Goal: Task Accomplishment & Management: Use online tool/utility

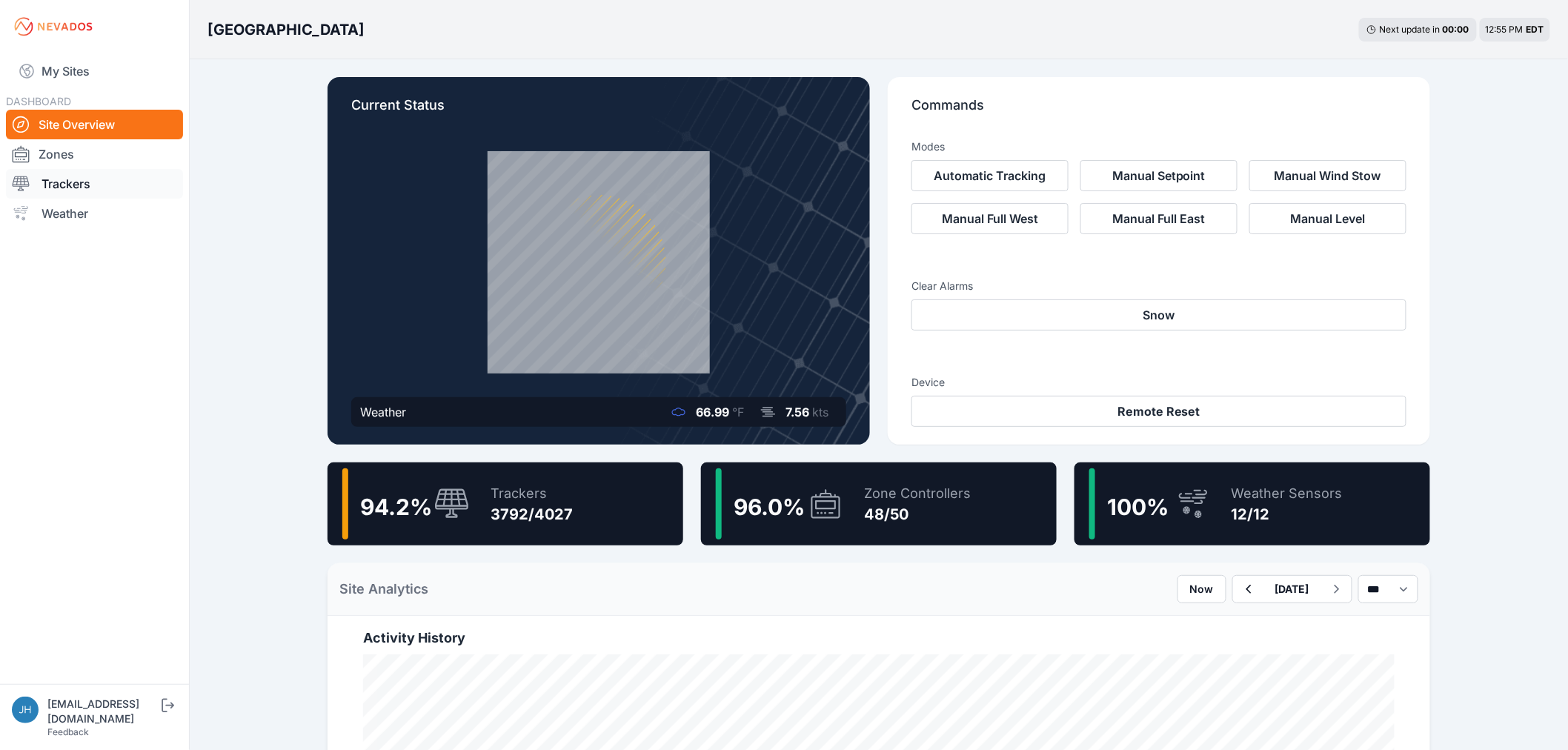
click at [86, 183] on link "Trackers" at bounding box center [94, 184] width 177 height 30
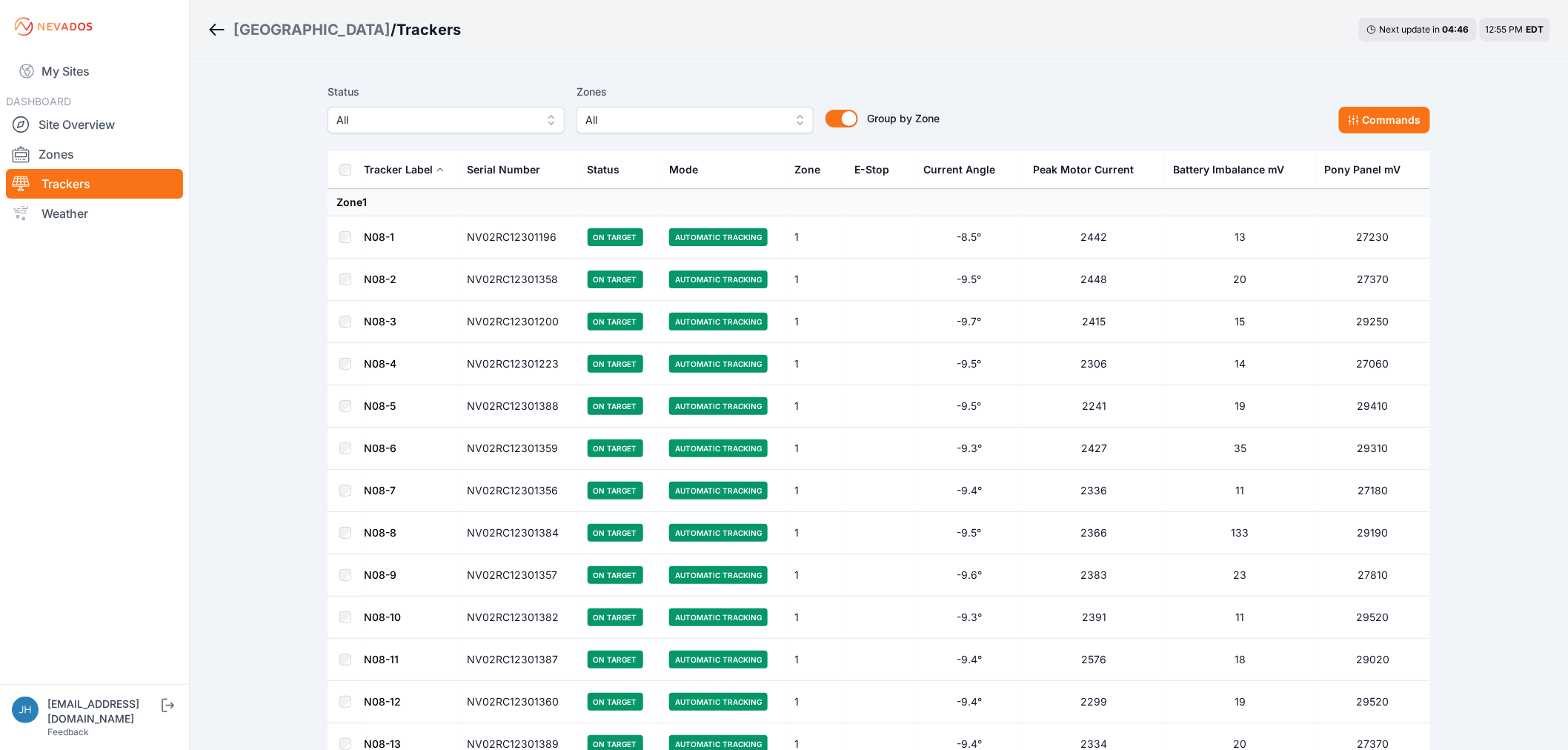
click at [798, 116] on button "All" at bounding box center [695, 120] width 237 height 27
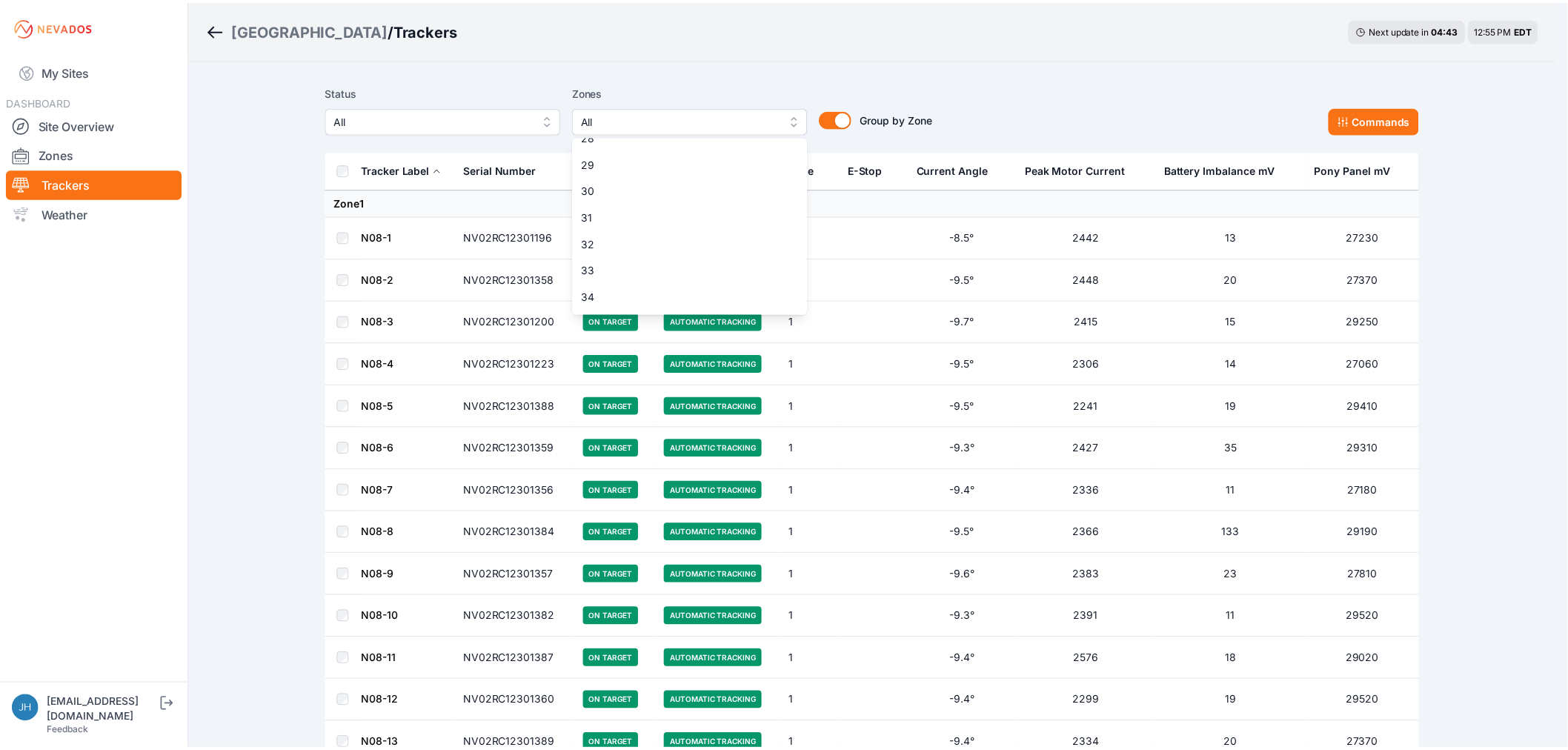
scroll to position [741, 0]
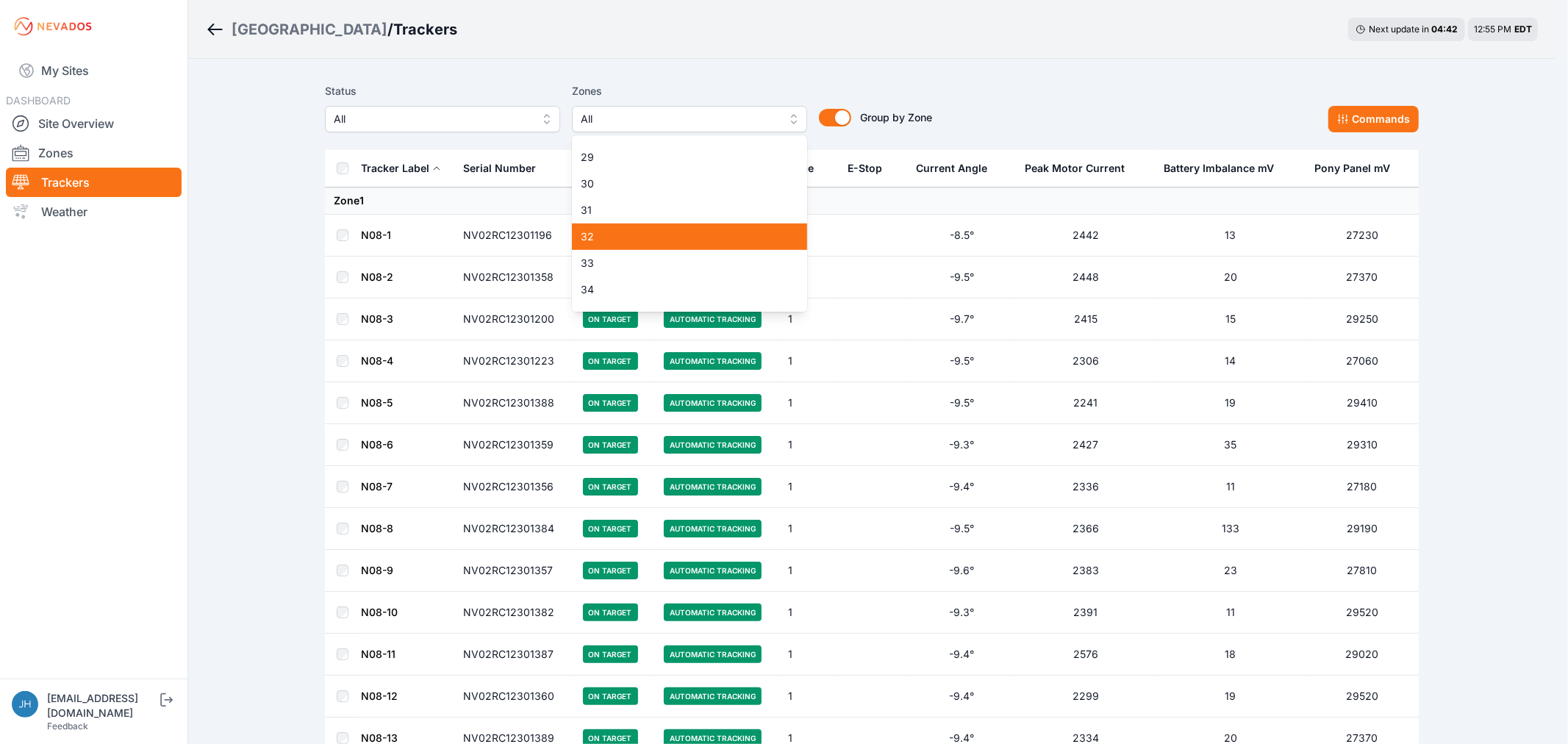
click at [760, 225] on div "32" at bounding box center [690, 237] width 235 height 26
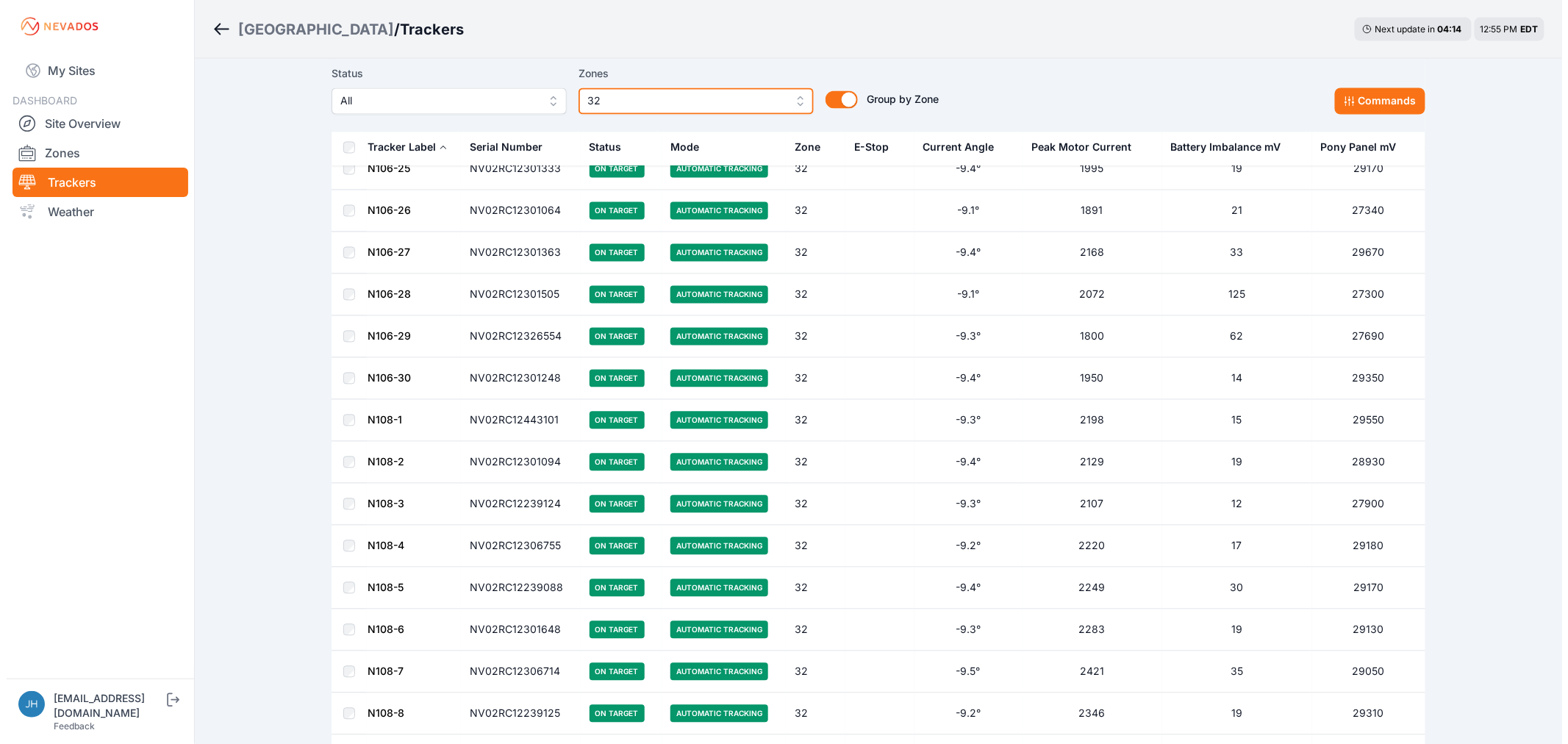
scroll to position [909, 0]
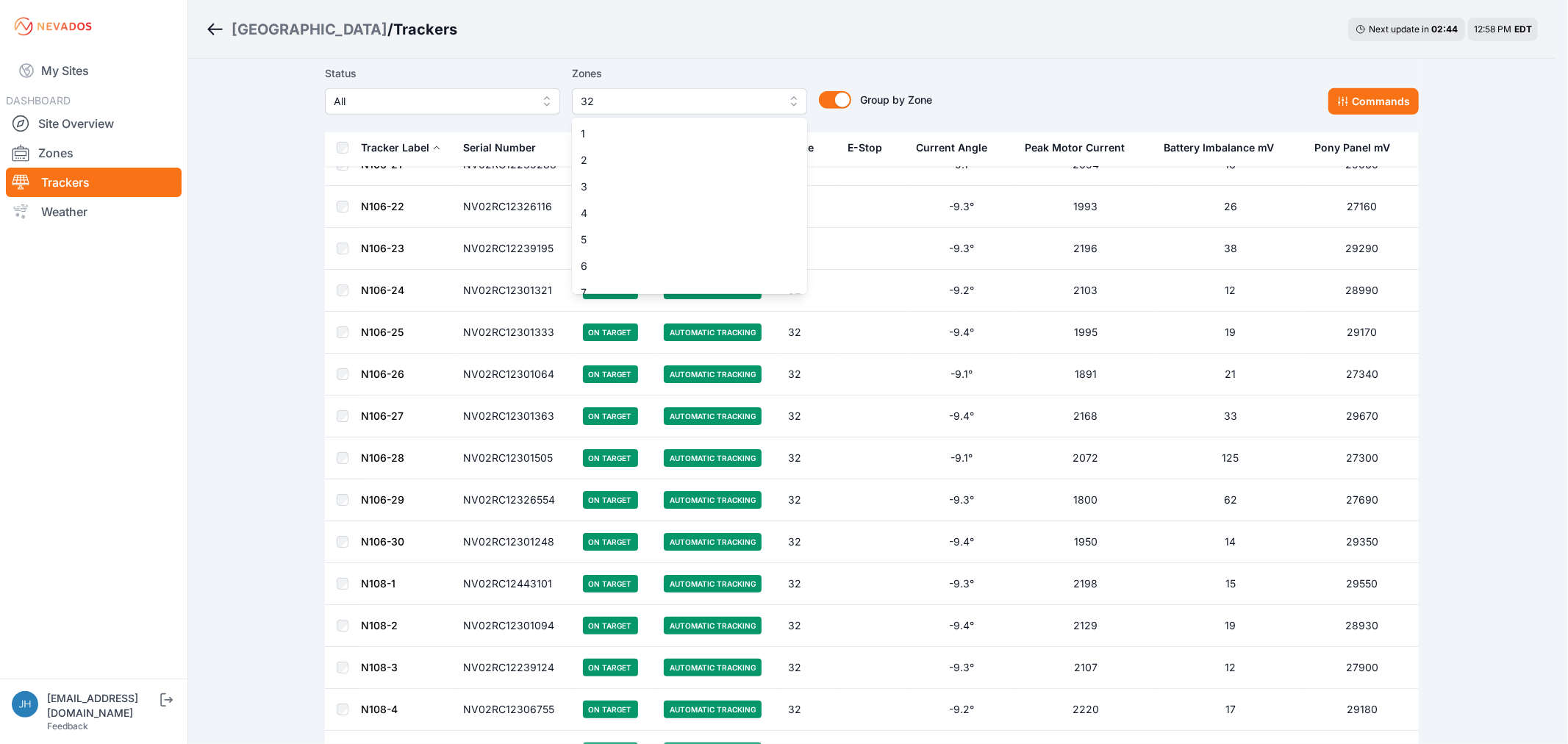
click at [789, 99] on button "32" at bounding box center [690, 101] width 235 height 26
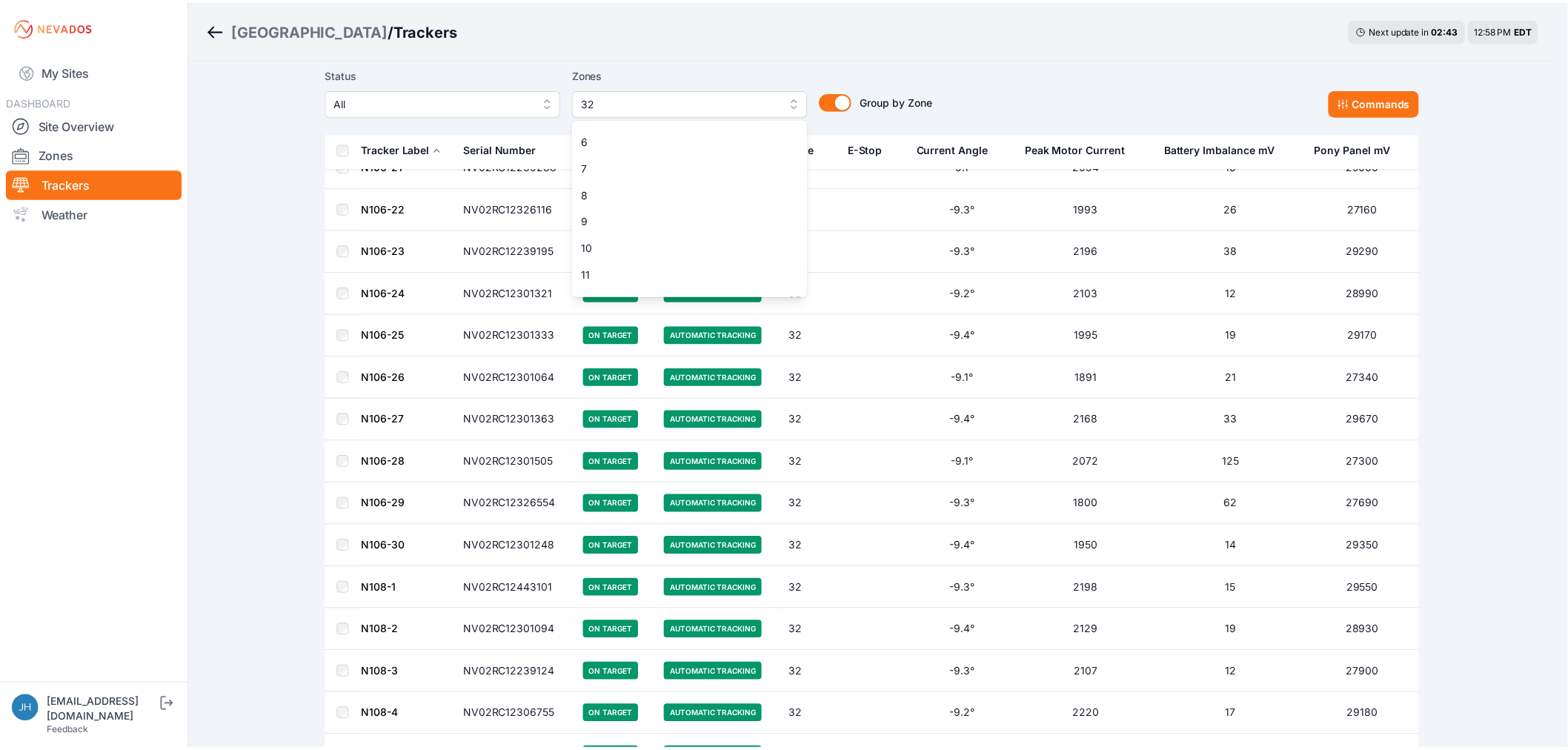
scroll to position [0, 0]
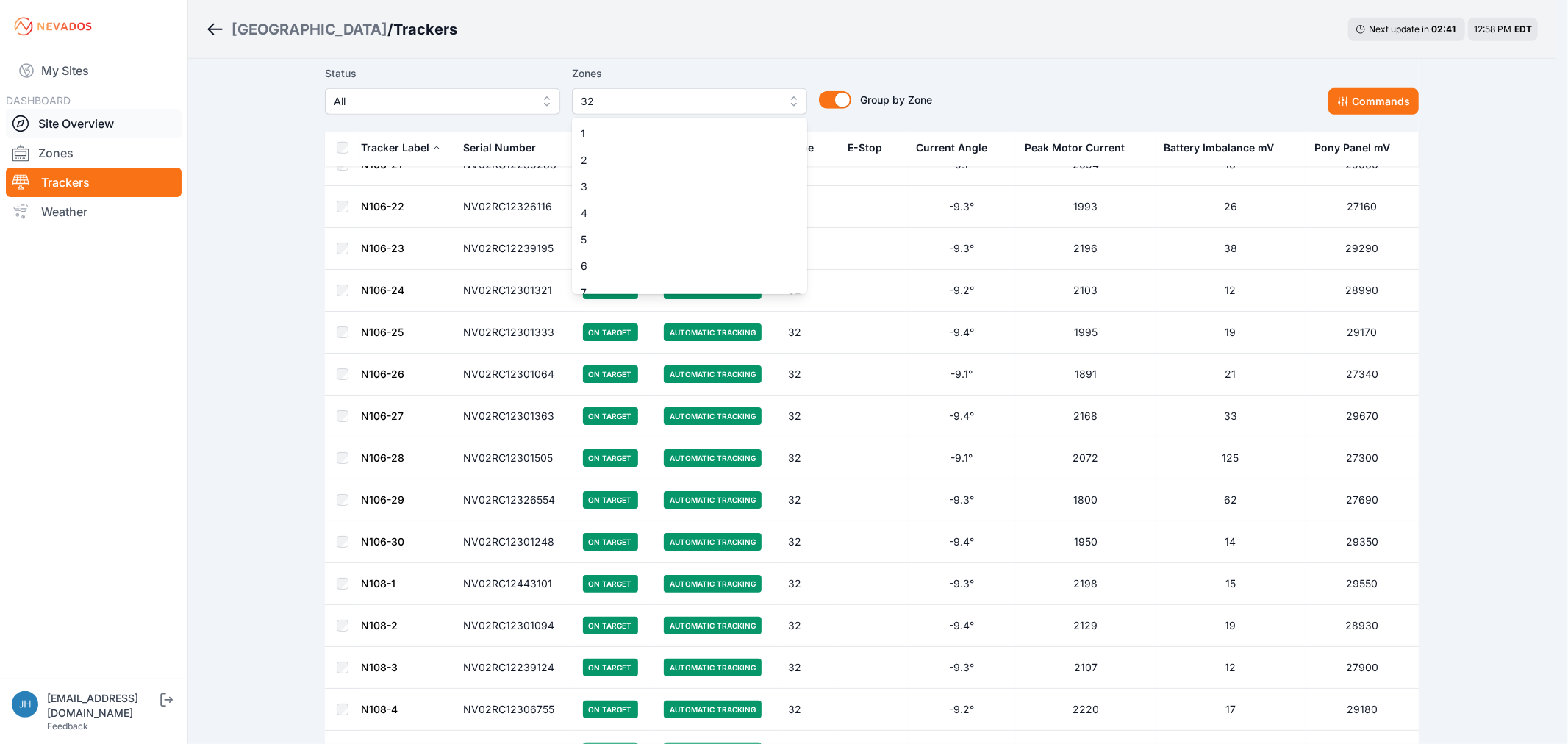
click at [86, 121] on div "Bartonsville / Trackers Next update in 02 : 41 12:58 PM EDT Status All Zones 32…" at bounding box center [778, 488] width 1556 height 2793
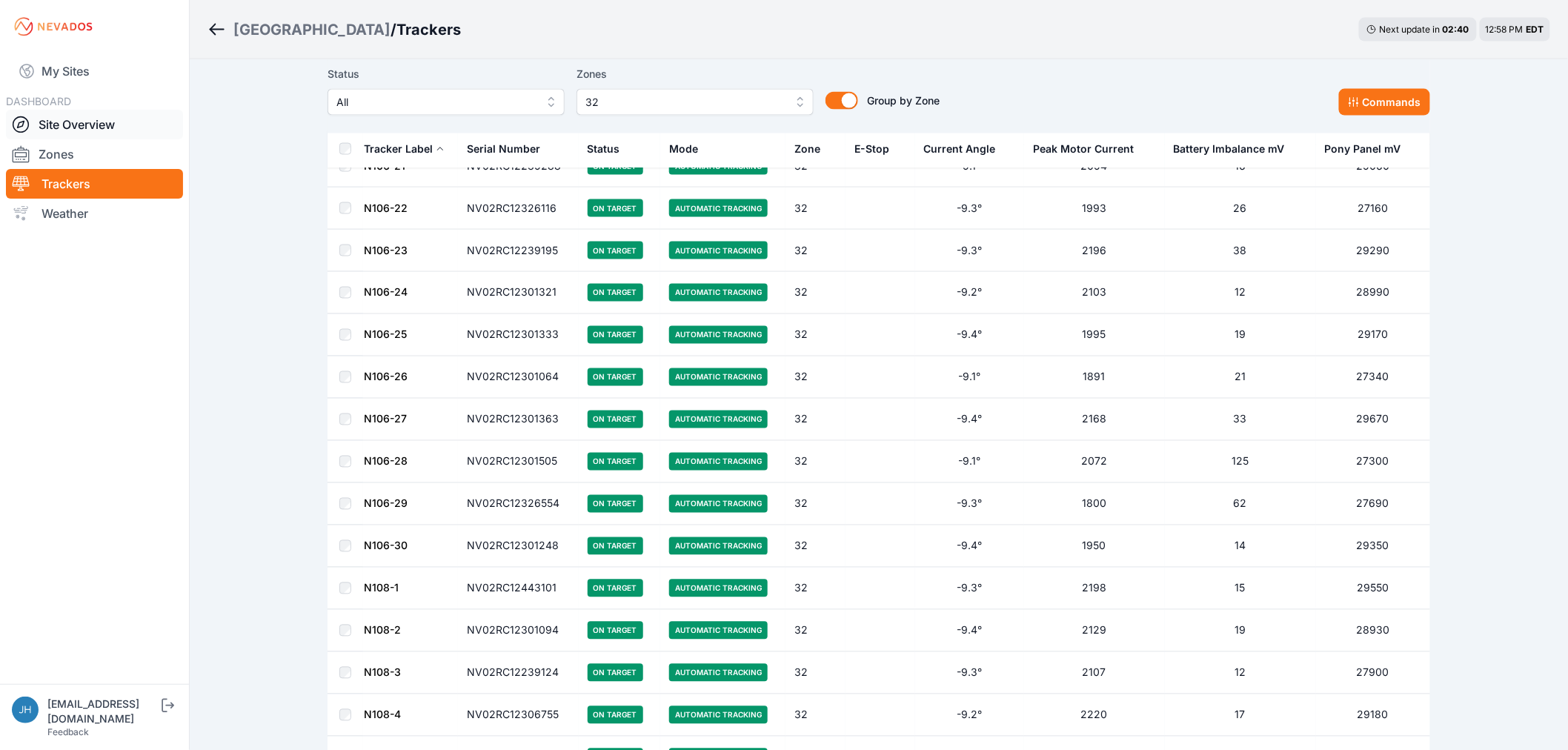
click at [87, 122] on link "Site Overview" at bounding box center [94, 125] width 177 height 30
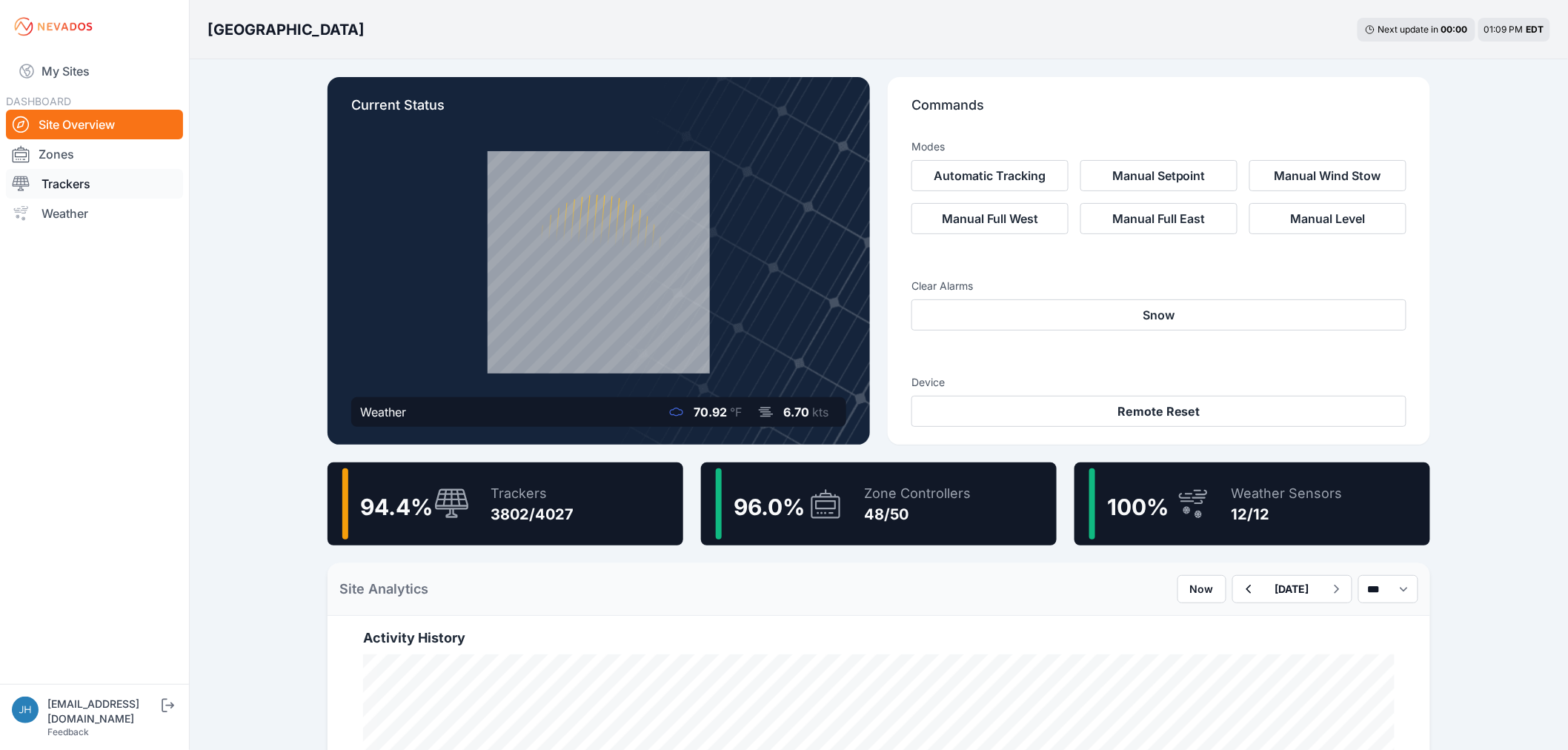
click at [68, 182] on link "Trackers" at bounding box center [94, 184] width 177 height 30
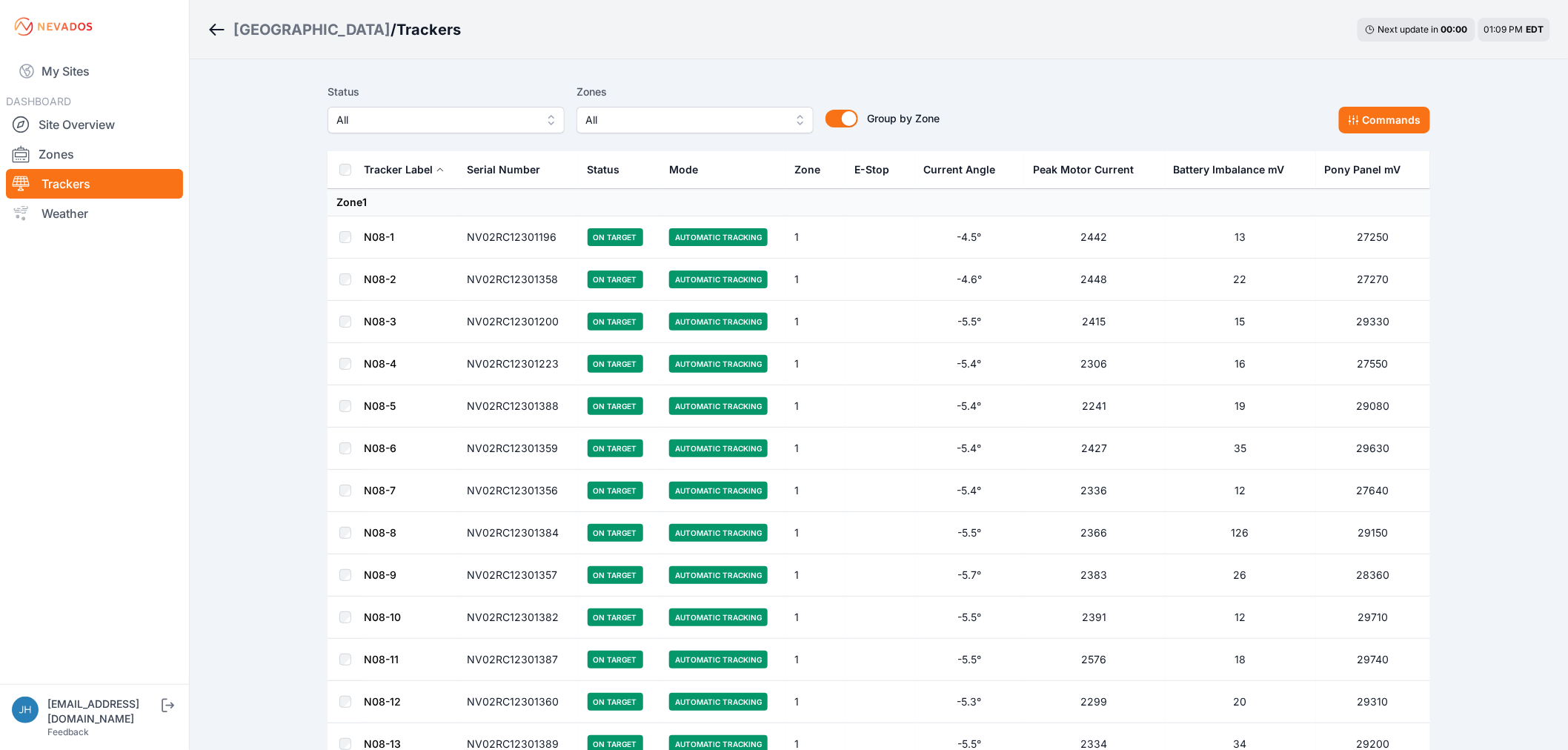
click at [797, 115] on button "All" at bounding box center [695, 120] width 237 height 27
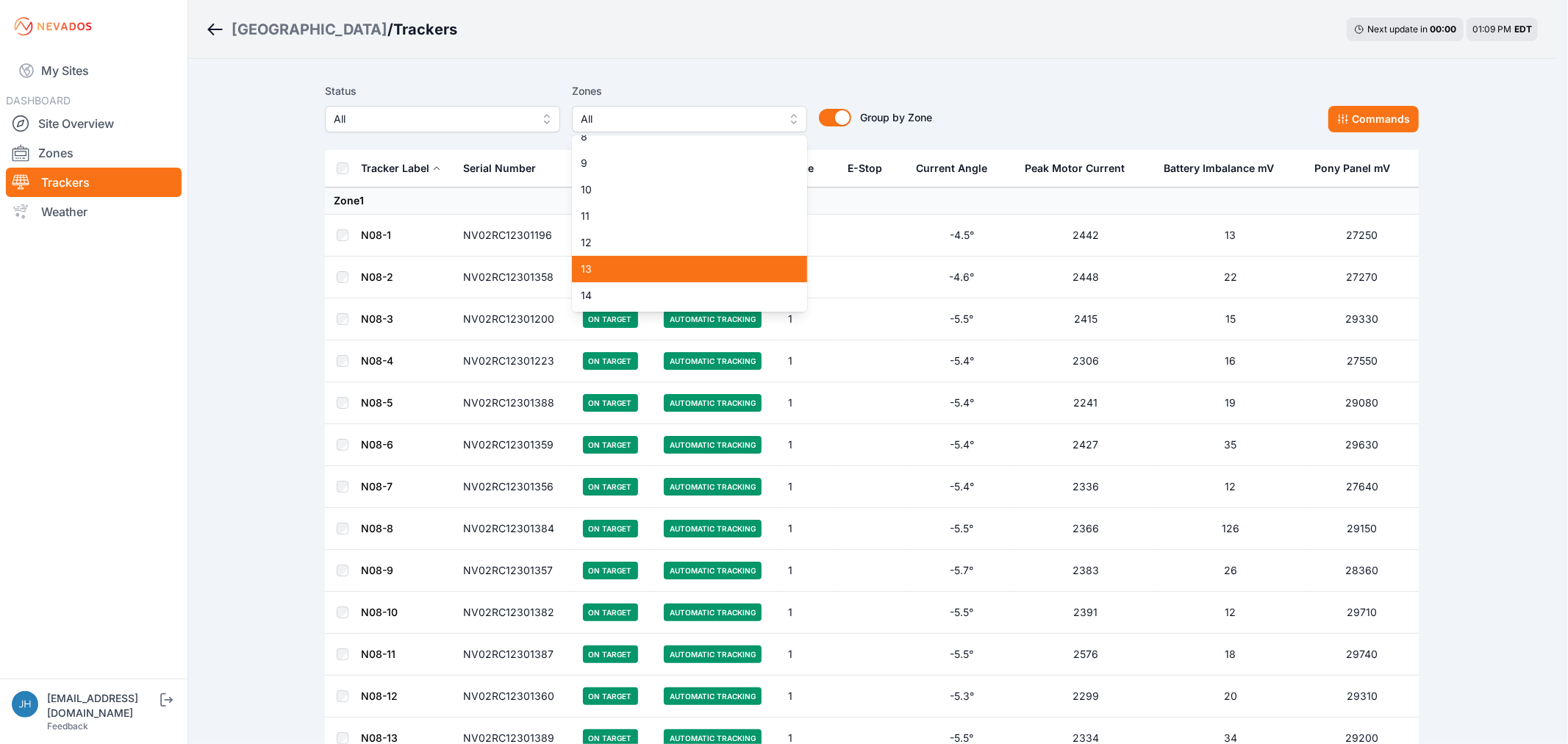
scroll to position [163, 0]
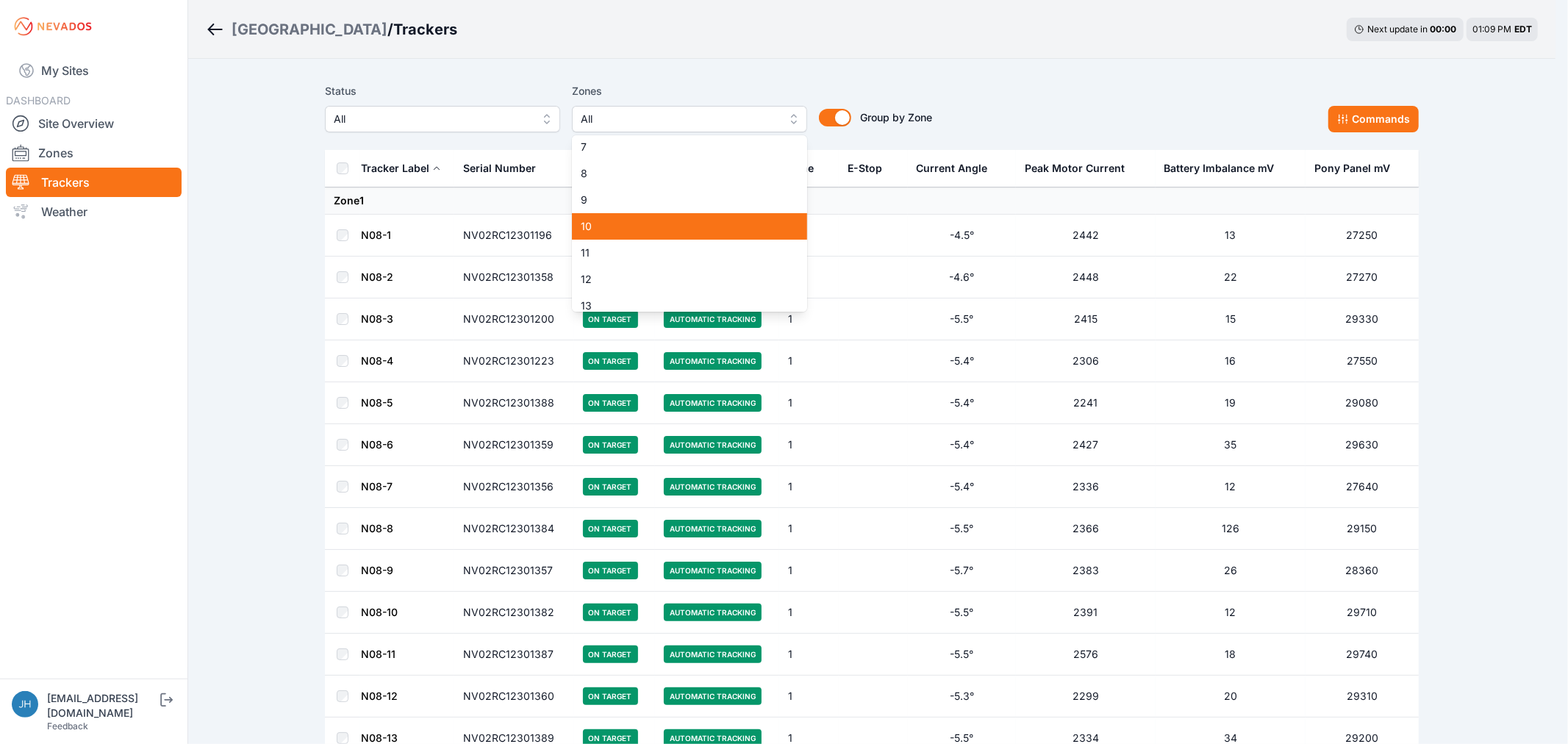
click at [685, 220] on span "10" at bounding box center [680, 226] width 200 height 15
click at [995, 82] on div "Status All Zones 10 1 2 3 4 5 6 7 8 9 10 11 12 13 14 15 16 17 18 19 20 21 22 23…" at bounding box center [871, 107] width 1094 height 50
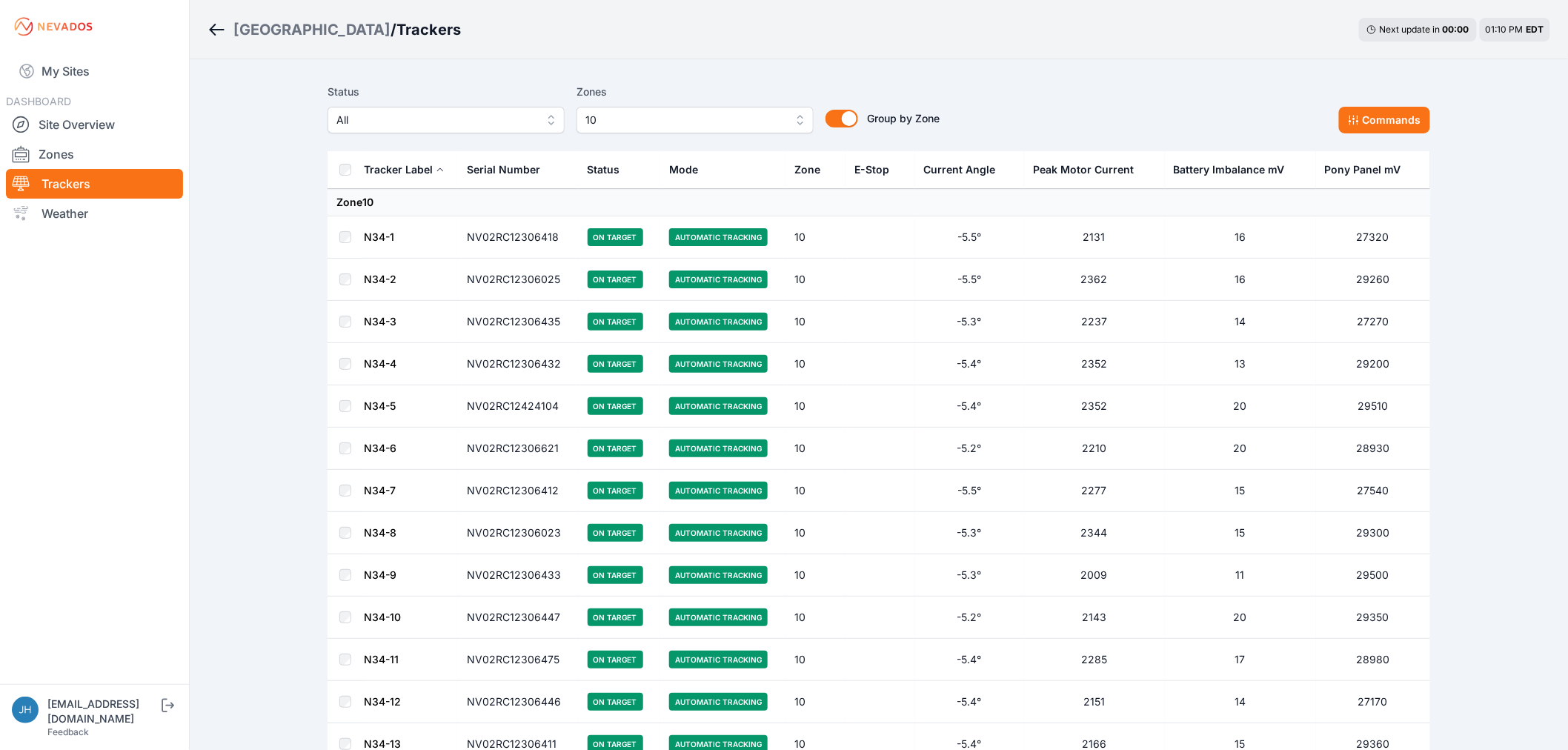
click at [373, 237] on link "N34-1" at bounding box center [379, 237] width 30 height 12
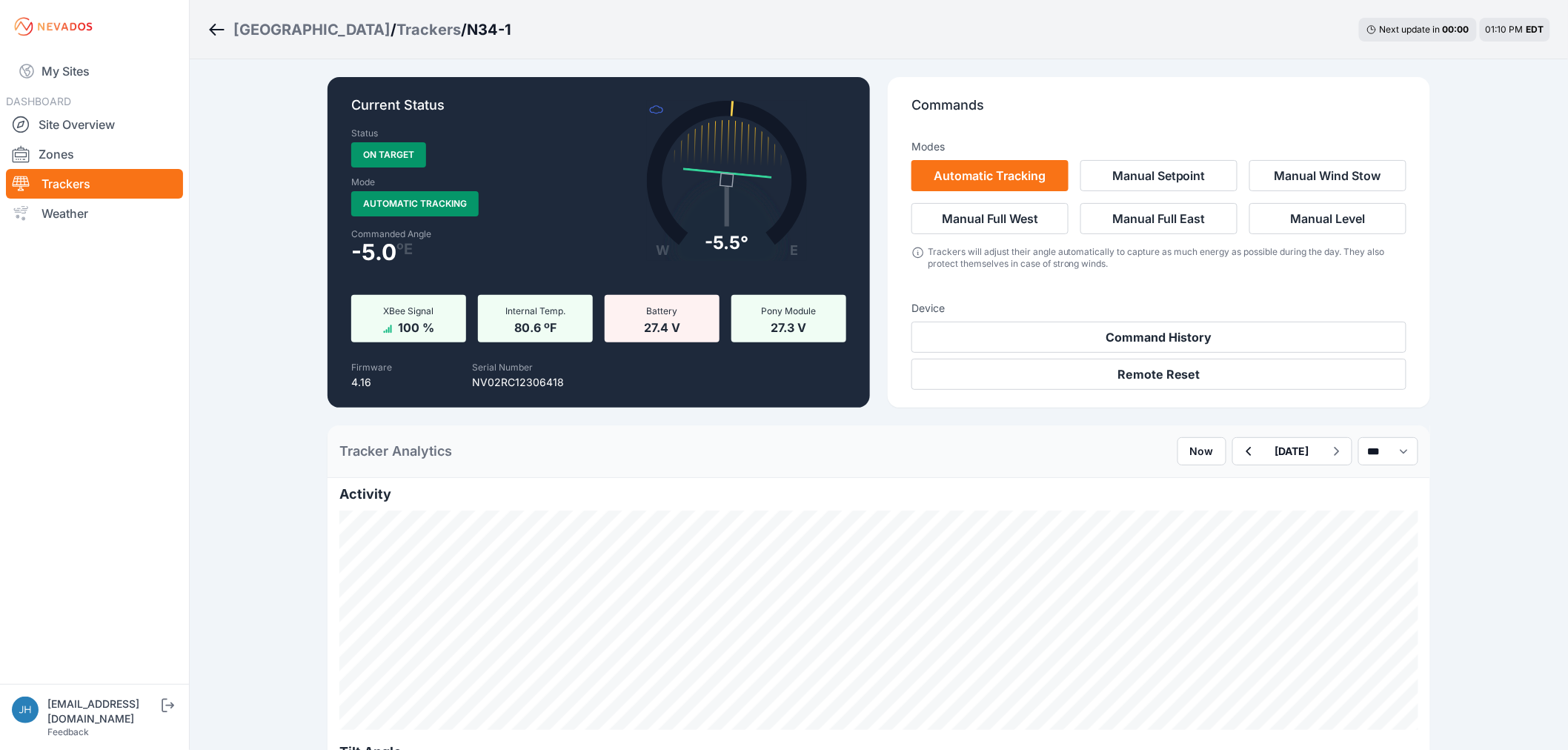
click at [216, 32] on icon "Breadcrumb" at bounding box center [217, 30] width 19 height 18
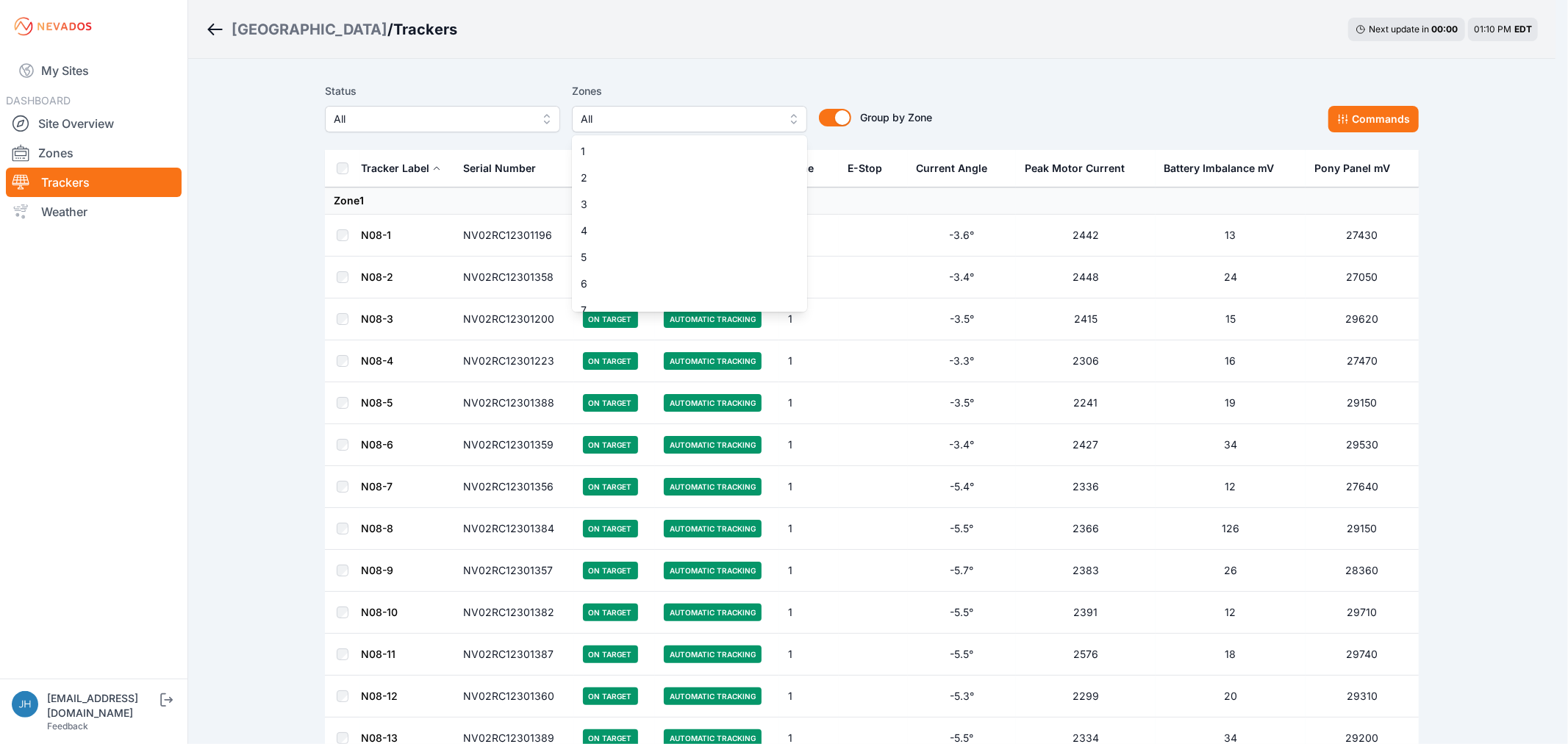
click at [792, 119] on button "All" at bounding box center [690, 119] width 235 height 26
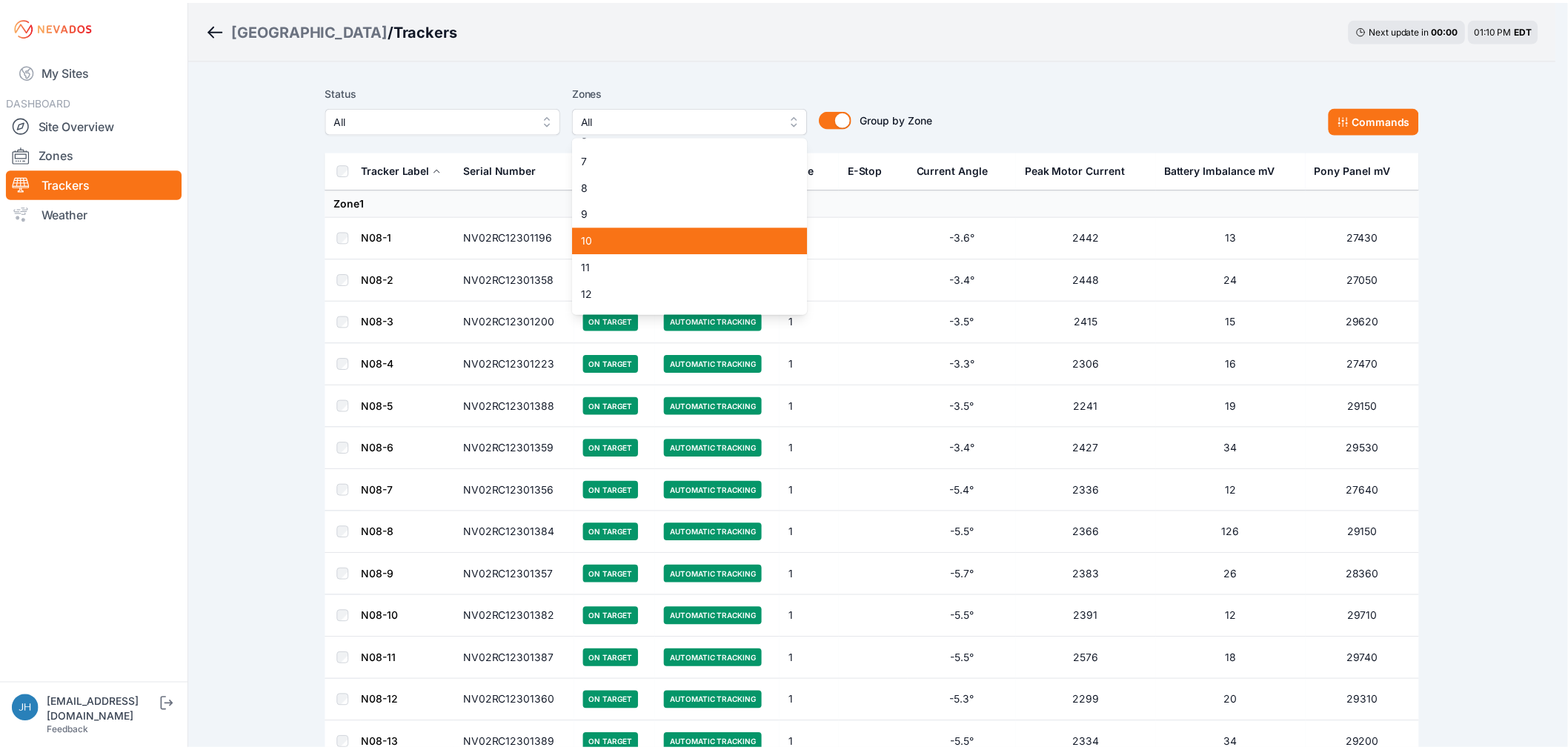
scroll to position [165, 0]
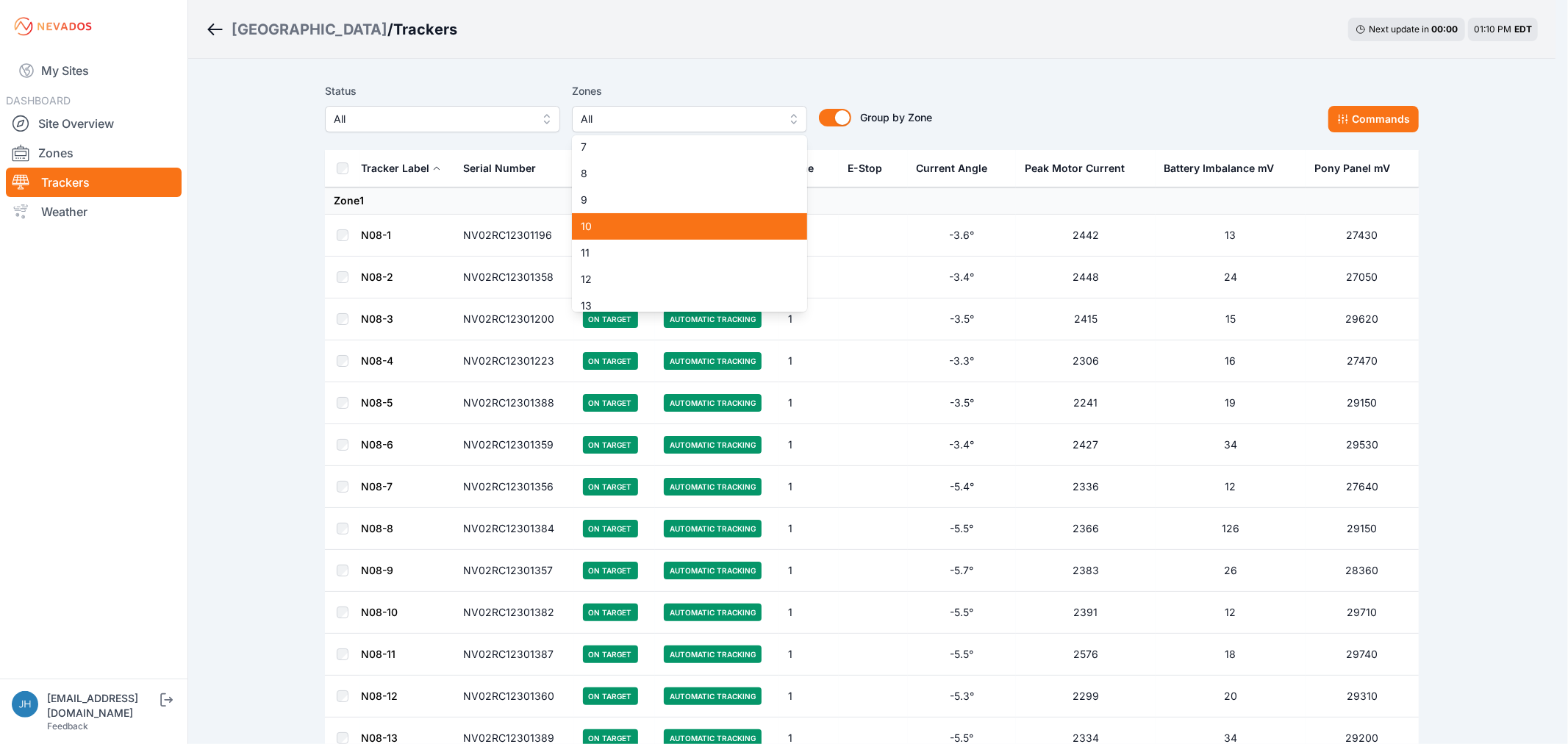
click at [742, 224] on span "10" at bounding box center [680, 226] width 200 height 15
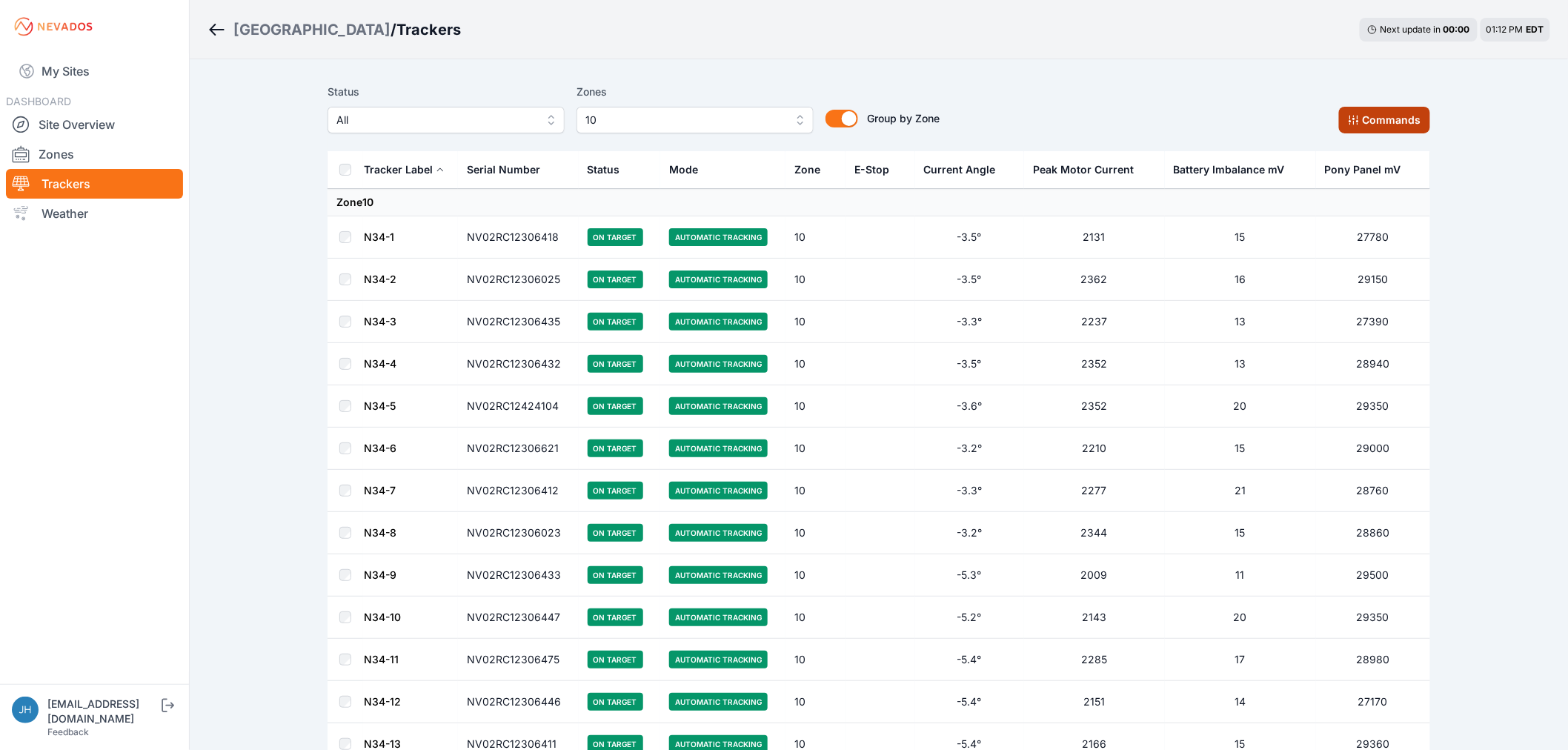
click at [1361, 115] on button "Commands" at bounding box center [1384, 120] width 91 height 27
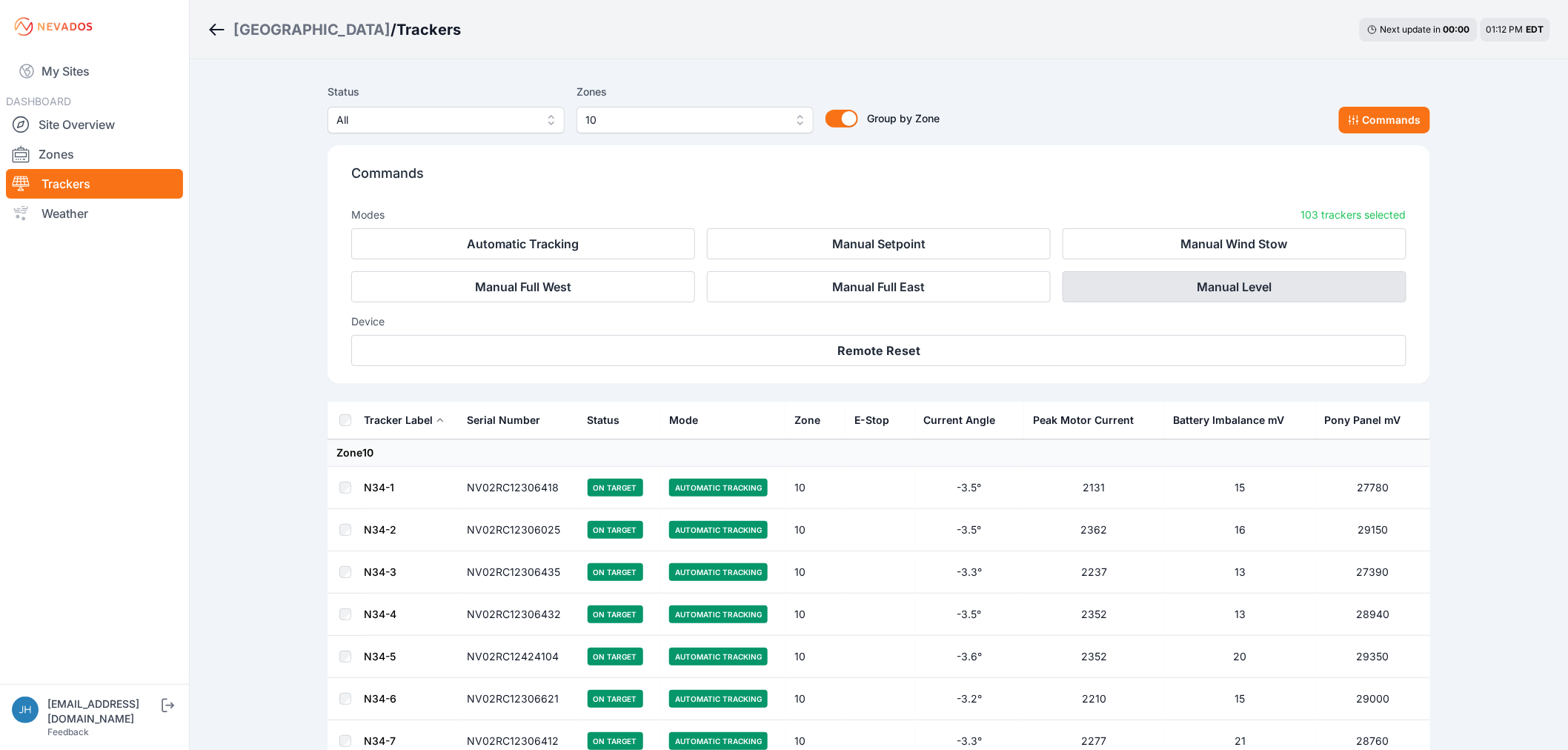
click at [1209, 287] on button "Manual Level" at bounding box center [1234, 287] width 344 height 31
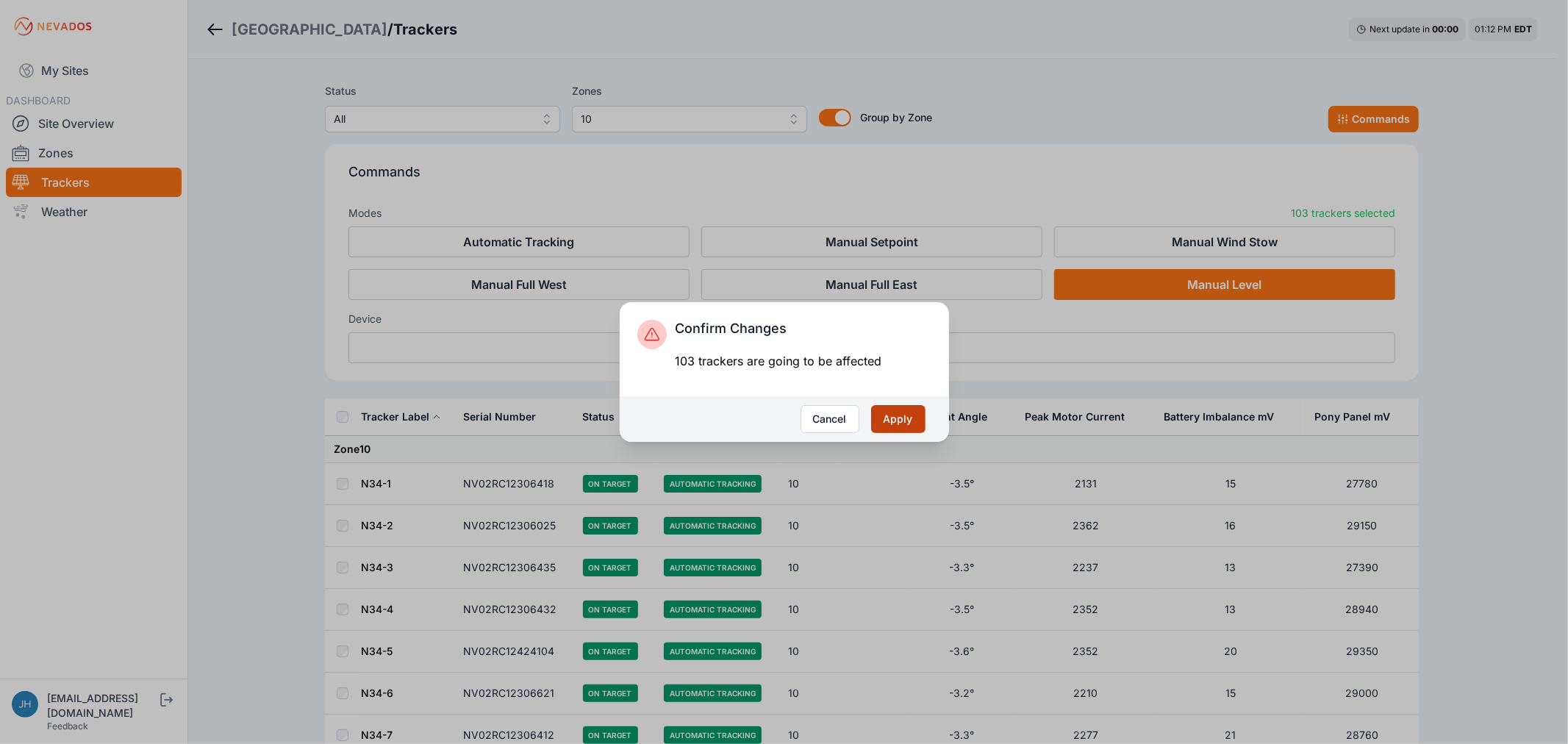
click at [891, 415] on button "Apply" at bounding box center [898, 419] width 54 height 28
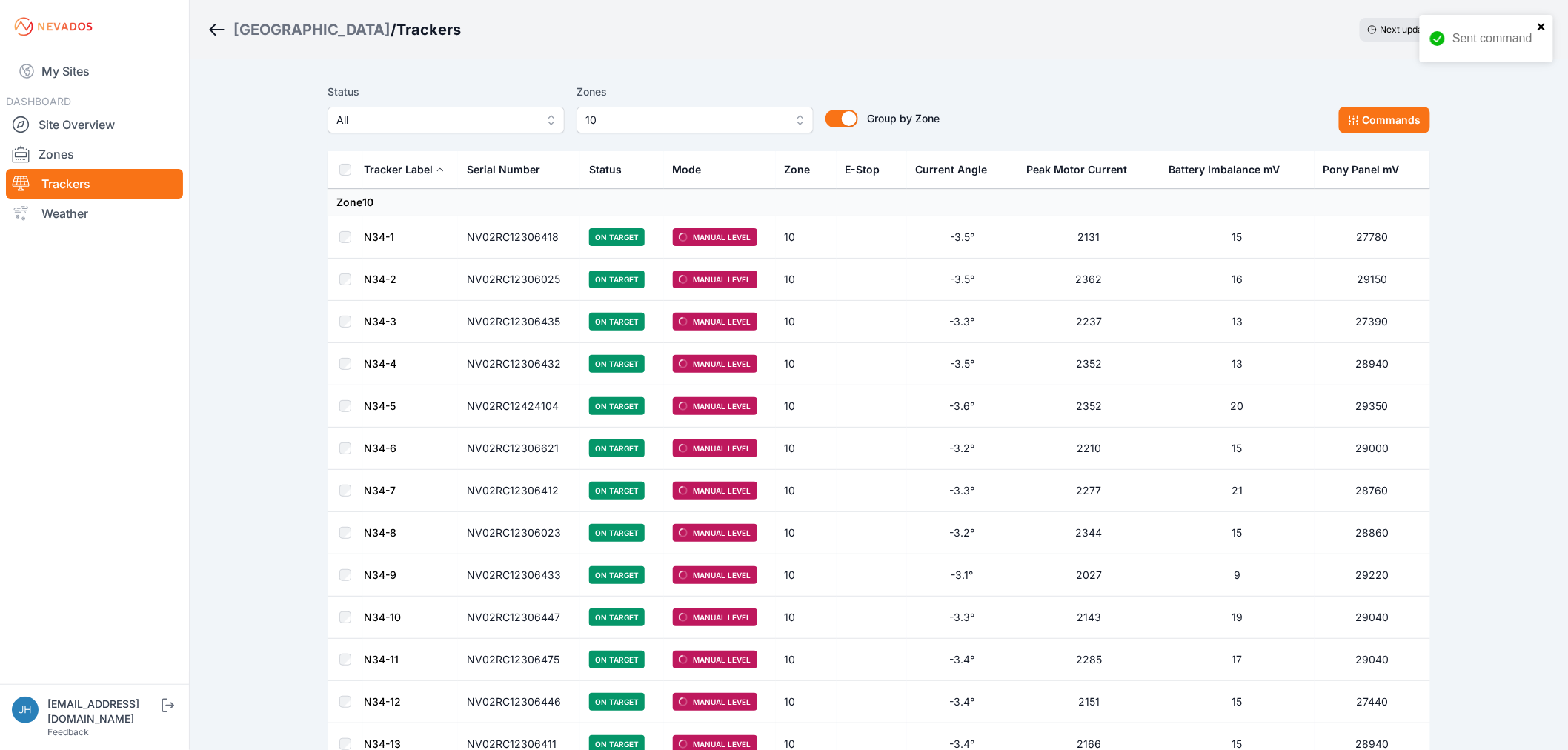
click at [1538, 23] on icon "close" at bounding box center [1542, 27] width 10 height 12
click at [1382, 123] on button "Commands" at bounding box center [1384, 120] width 91 height 27
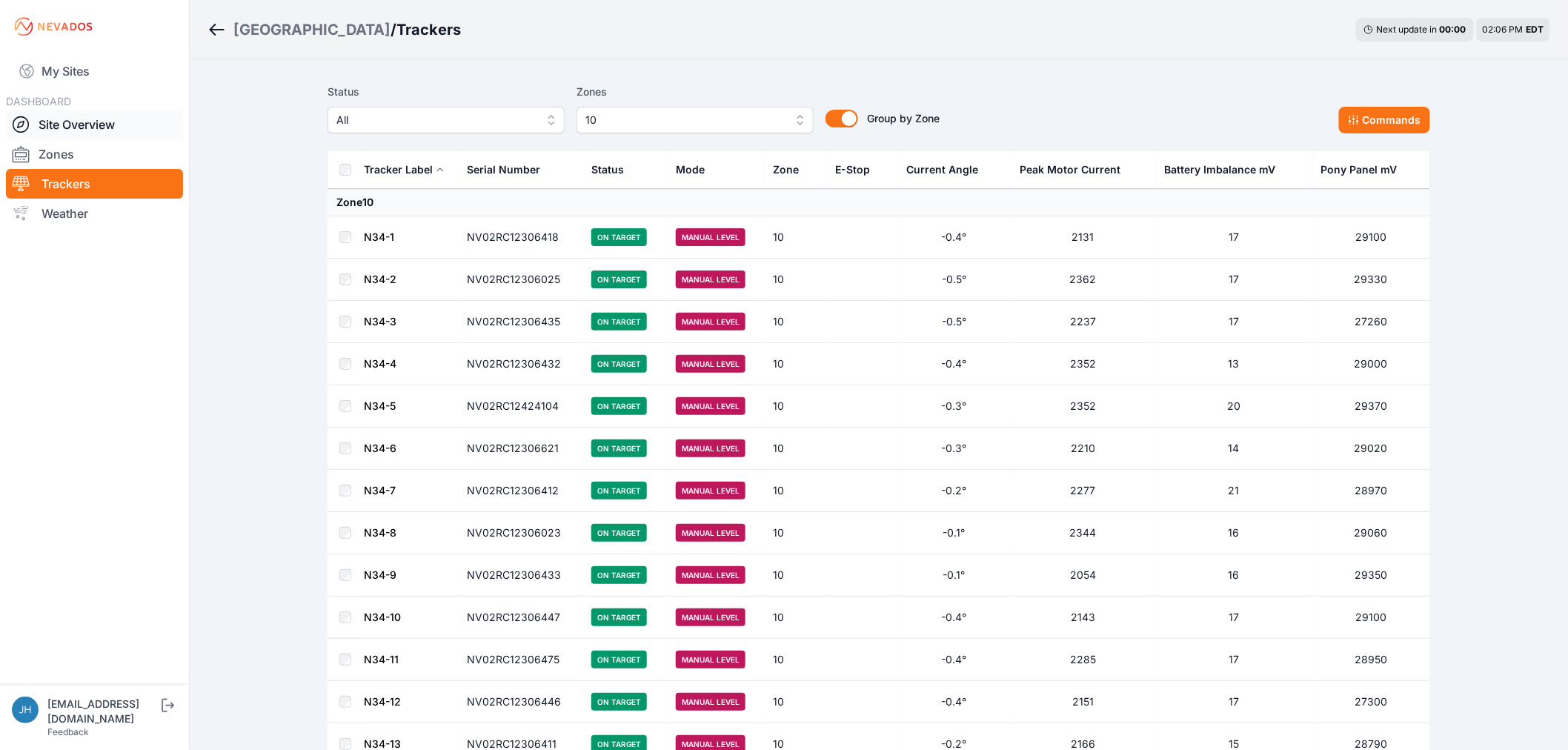
click at [107, 123] on link "Site Overview" at bounding box center [94, 125] width 177 height 30
